Goal: Use online tool/utility: Utilize a website feature to perform a specific function

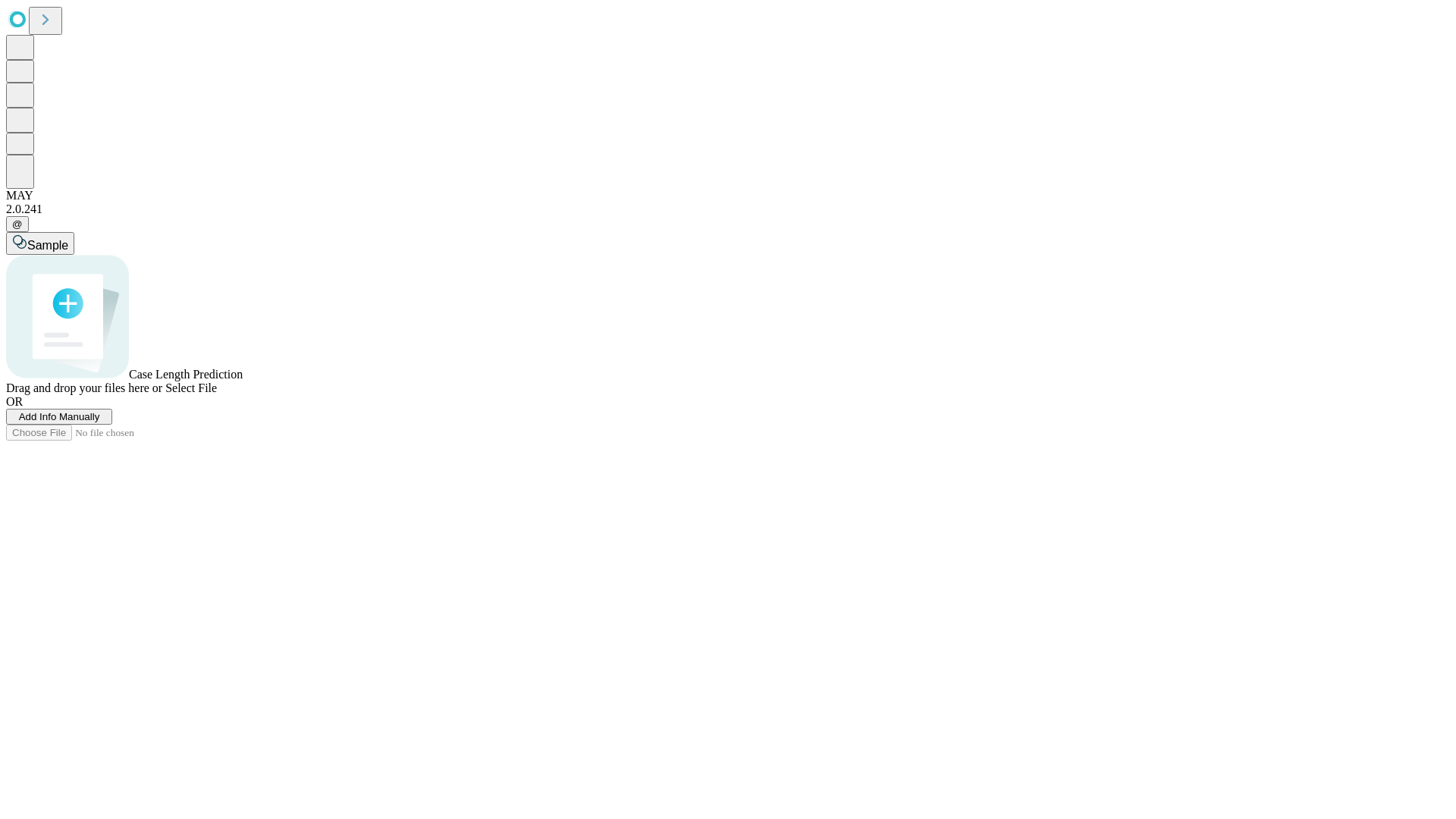
click at [100, 423] on span "Add Info Manually" at bounding box center [59, 417] width 81 height 11
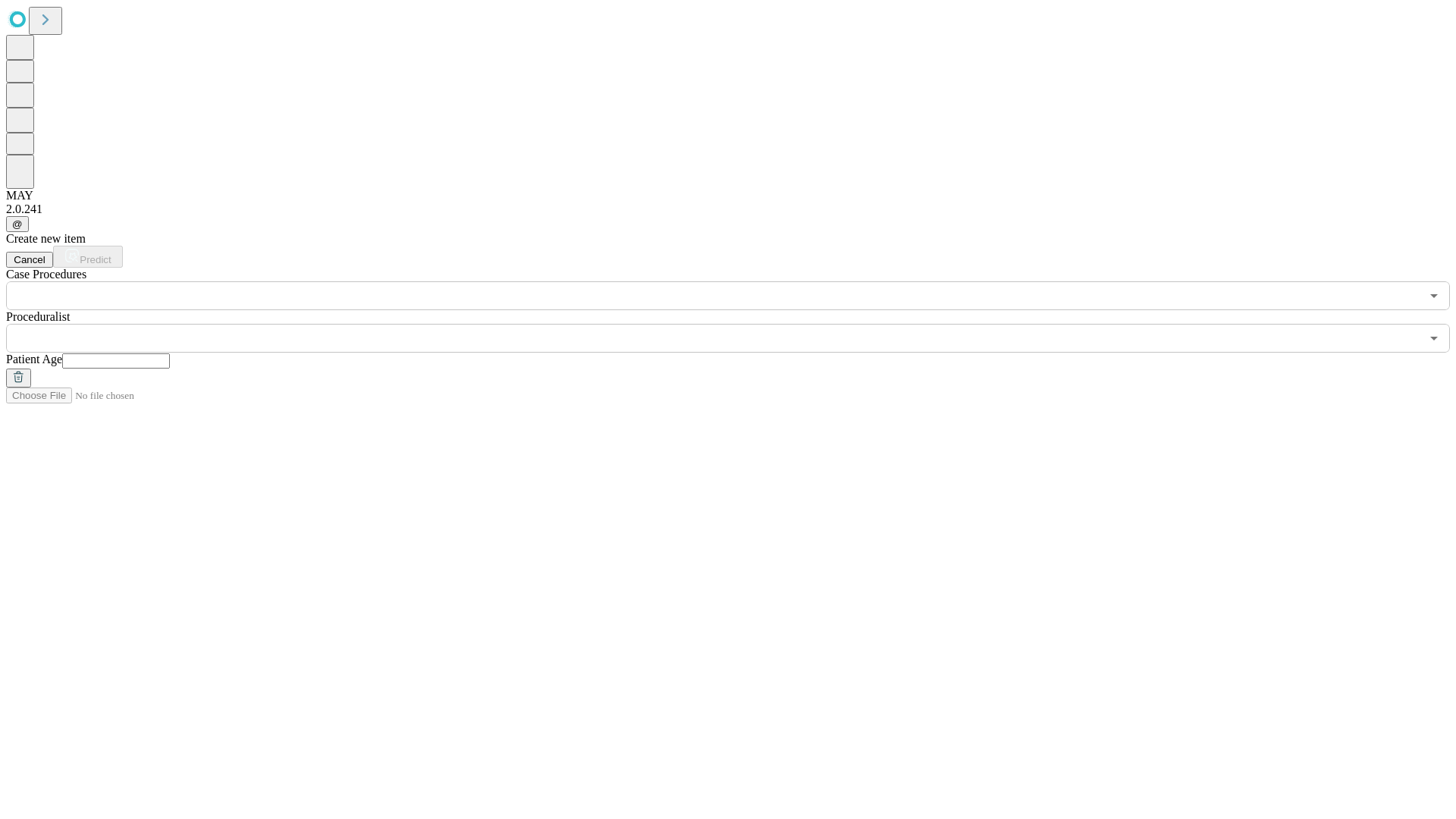
click at [170, 354] on input "text" at bounding box center [116, 361] width 108 height 15
type input "**"
click at [738, 324] on input "text" at bounding box center [713, 338] width 1414 height 29
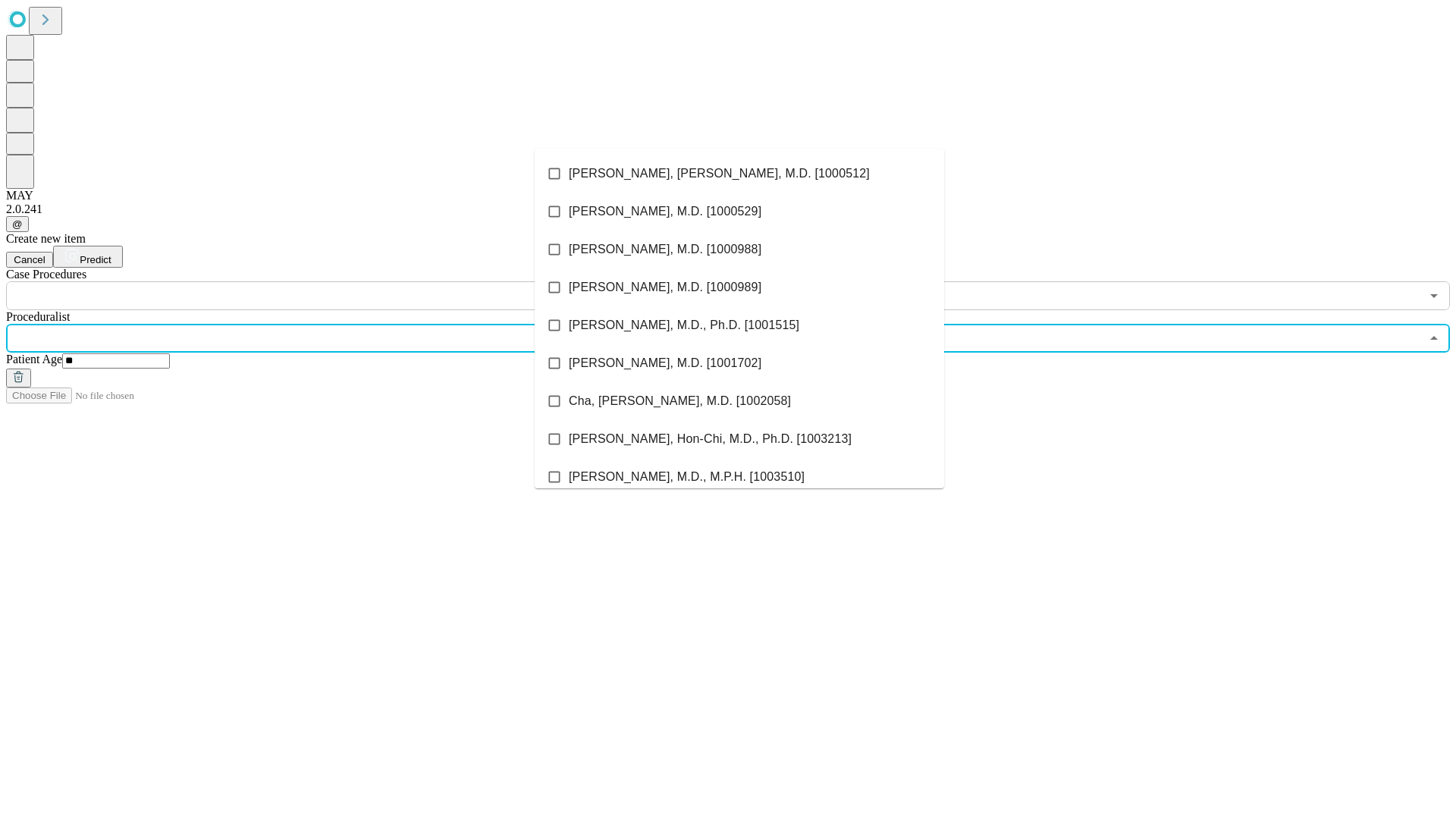
click at [739, 174] on li "[PERSON_NAME], [PERSON_NAME], M.D. [1000512]" at bounding box center [739, 174] width 409 height 38
click at [319, 281] on input "text" at bounding box center [713, 295] width 1414 height 29
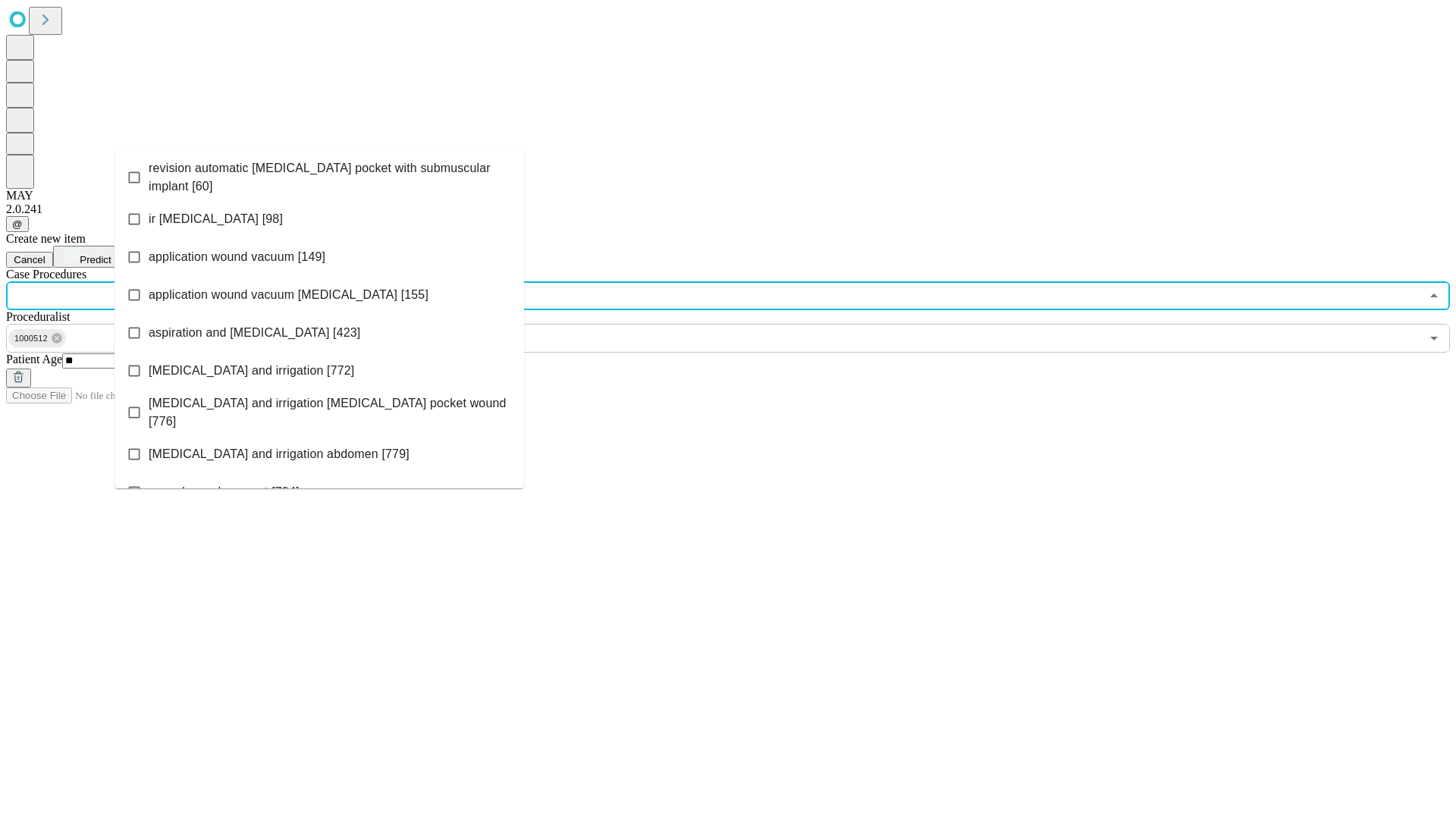
click at [320, 174] on span "revision automatic [MEDICAL_DATA] pocket with submuscular implant [60]" at bounding box center [330, 177] width 363 height 36
click at [111, 254] on span "Predict" at bounding box center [94, 260] width 31 height 11
